Goal: Task Accomplishment & Management: Complete application form

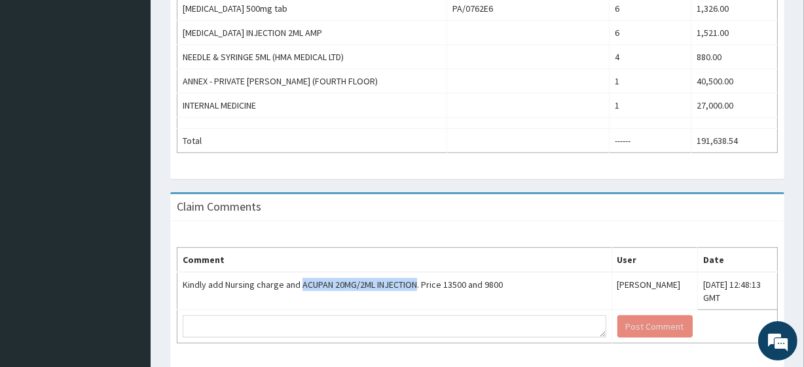
scroll to position [845, 0]
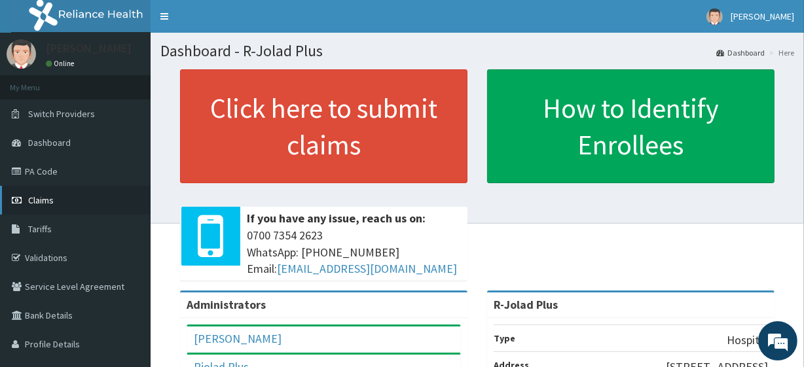
click at [85, 190] on link "Claims" at bounding box center [75, 200] width 151 height 29
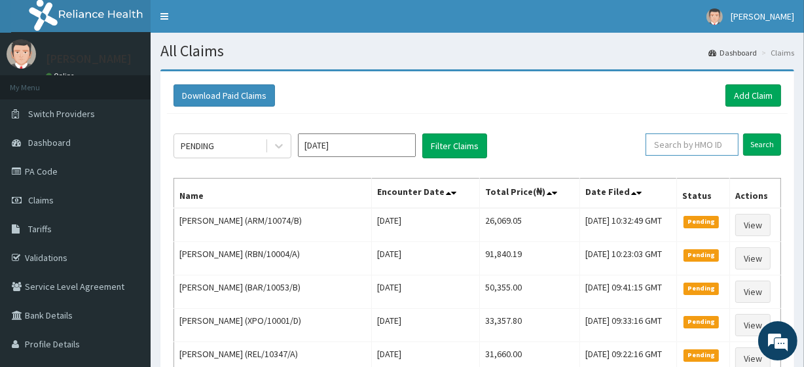
click at [688, 143] on input "text" at bounding box center [692, 145] width 93 height 22
paste input "WCN/10071/B"
type input "WCN/10071/B"
click at [766, 149] on input "Search" at bounding box center [762, 145] width 38 height 22
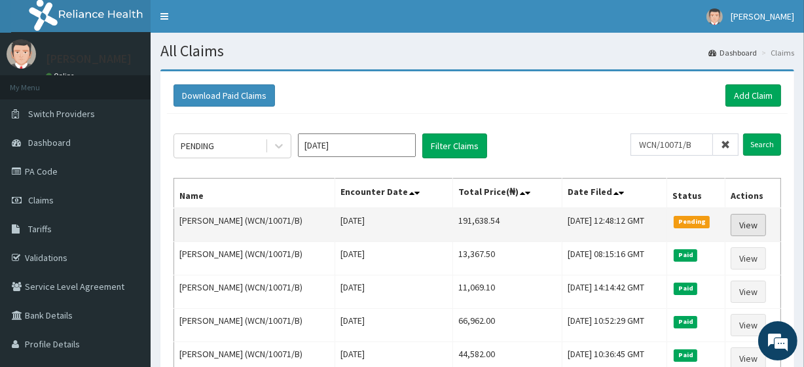
click at [764, 219] on link "View" at bounding box center [748, 225] width 35 height 22
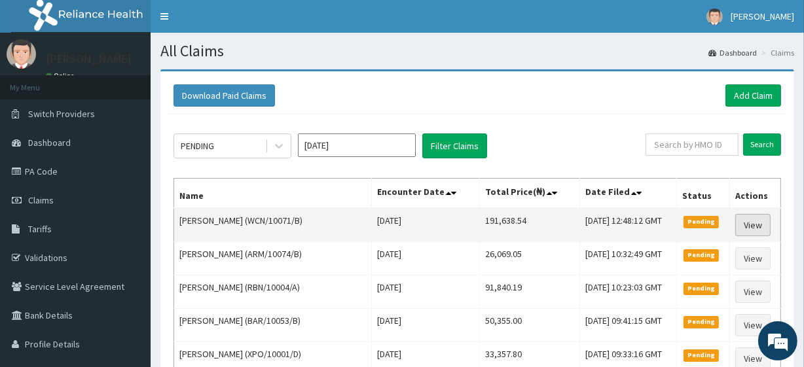
click at [755, 216] on link "View" at bounding box center [753, 225] width 35 height 22
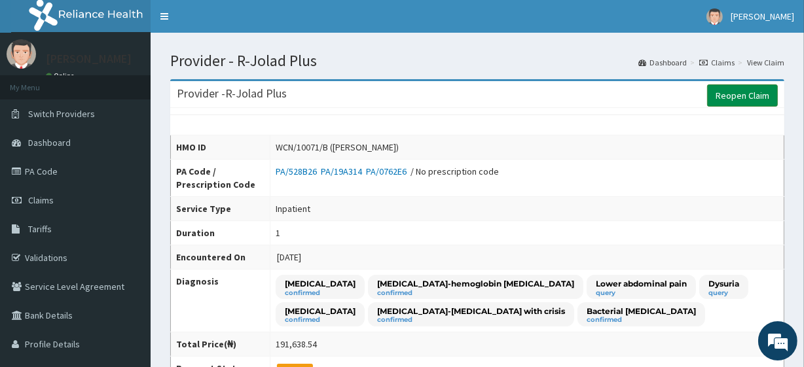
click at [764, 100] on link "Reopen Claim" at bounding box center [742, 96] width 71 height 22
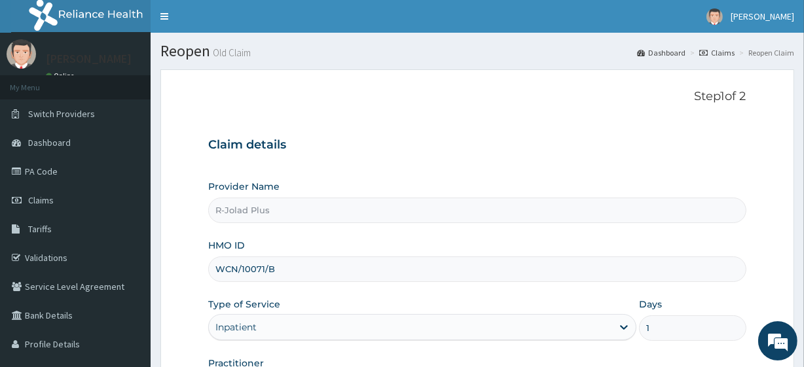
scroll to position [170, 0]
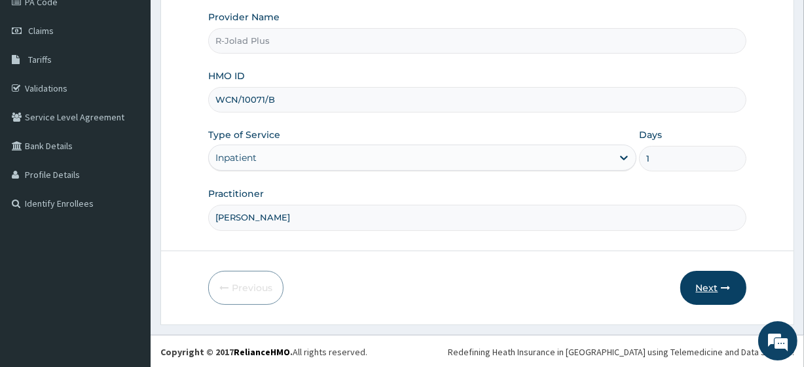
click at [705, 296] on button "Next" at bounding box center [714, 288] width 66 height 34
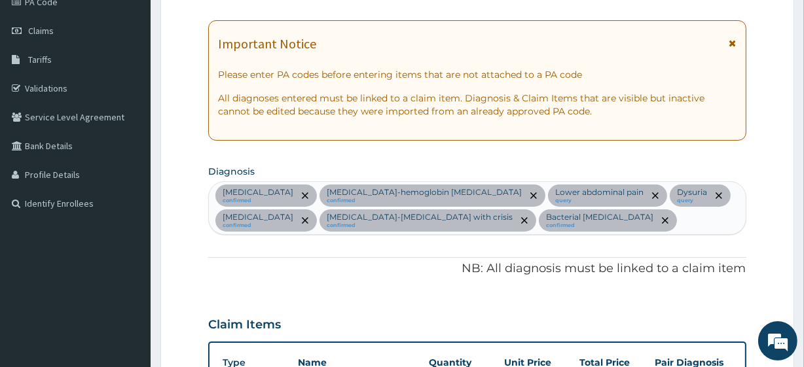
scroll to position [0, 0]
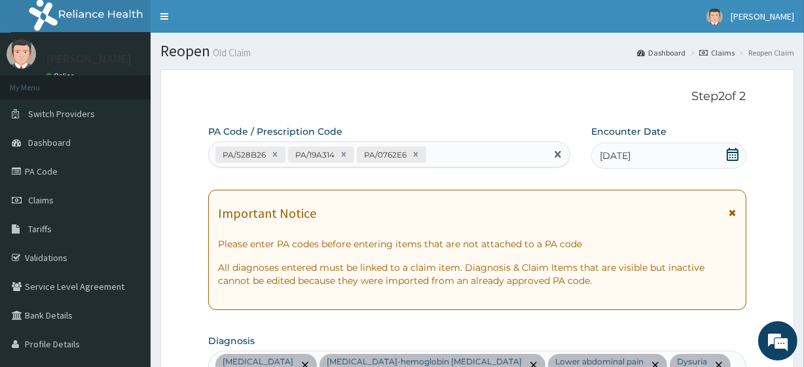
click at [474, 157] on div "PA/528B26 PA/19A314 PA/0762E6" at bounding box center [377, 155] width 337 height 22
paste input "PA/BCFC37"
type input "PA/BCFC37"
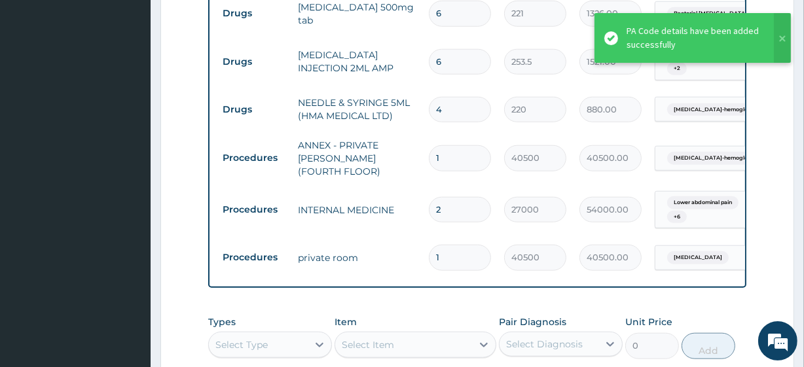
scroll to position [0, 119]
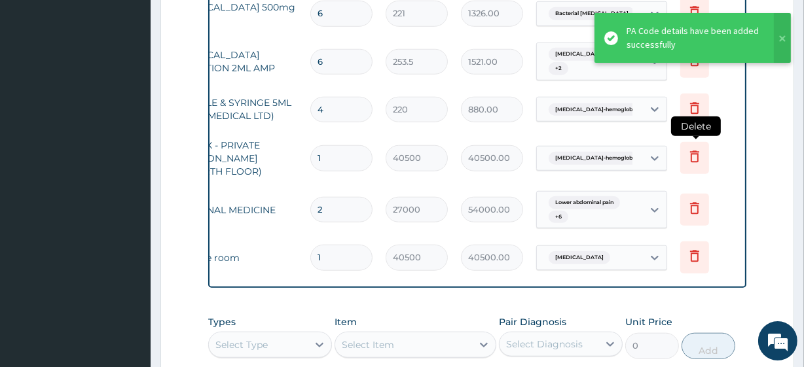
click at [692, 166] on icon at bounding box center [695, 158] width 29 height 32
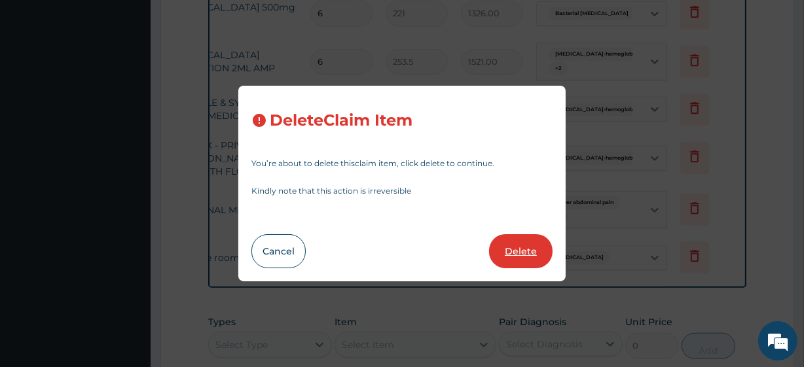
click at [521, 254] on button "Delete" at bounding box center [521, 252] width 64 height 34
type input "2"
type input "27000"
type input "54000.00"
type input "1"
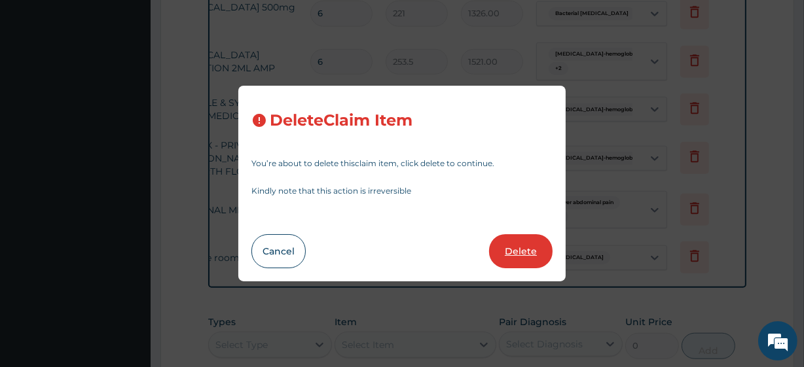
type input "40500"
type input "40500.00"
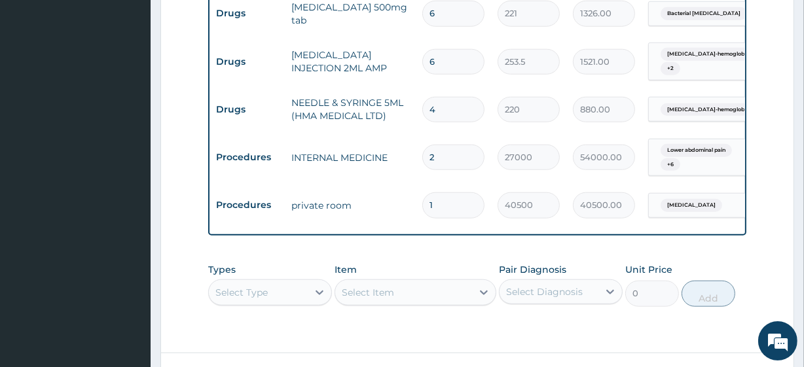
scroll to position [0, 0]
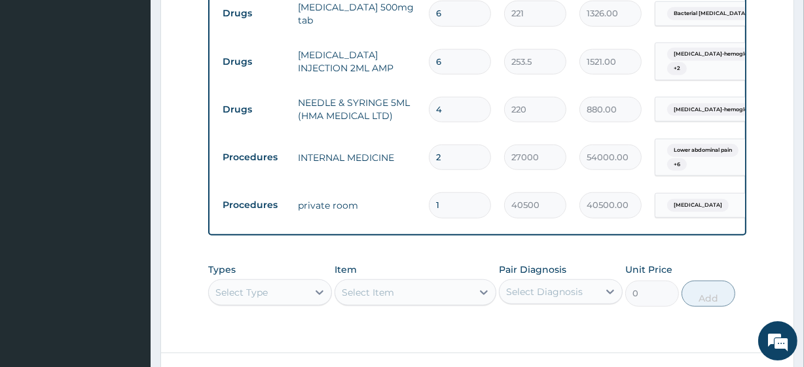
click at [445, 159] on input "2" at bounding box center [460, 158] width 62 height 26
type input "1"
type input "27000.00"
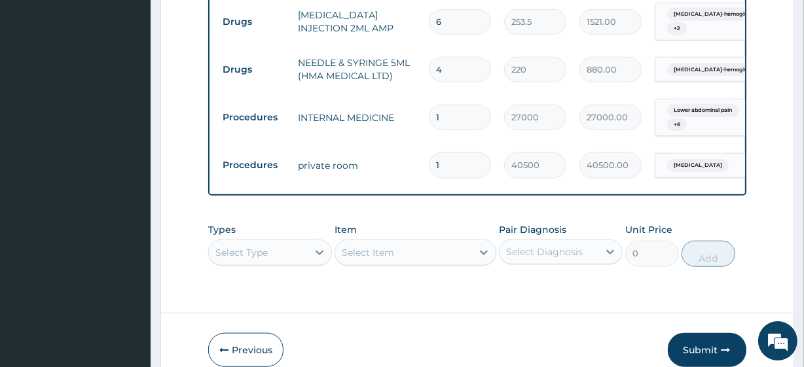
scroll to position [1271, 0]
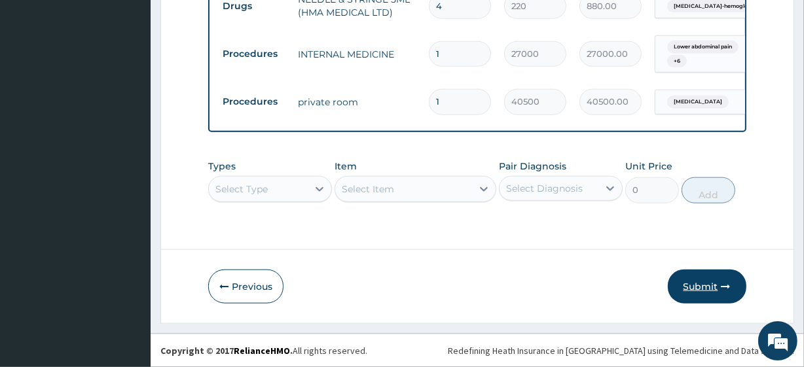
click at [688, 282] on button "Submit" at bounding box center [707, 287] width 79 height 34
